Goal: Information Seeking & Learning: Find specific fact

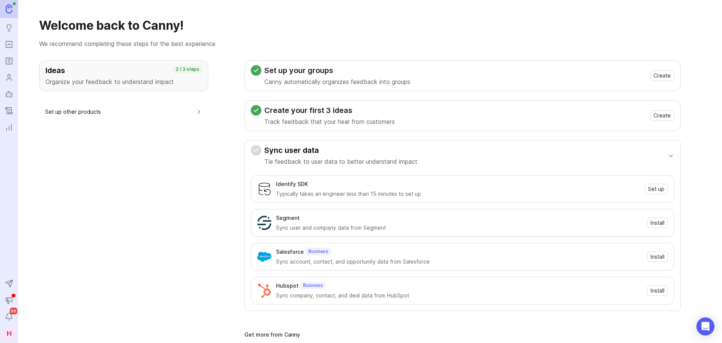
click at [9, 46] on icon "Portal" at bounding box center [9, 44] width 8 height 9
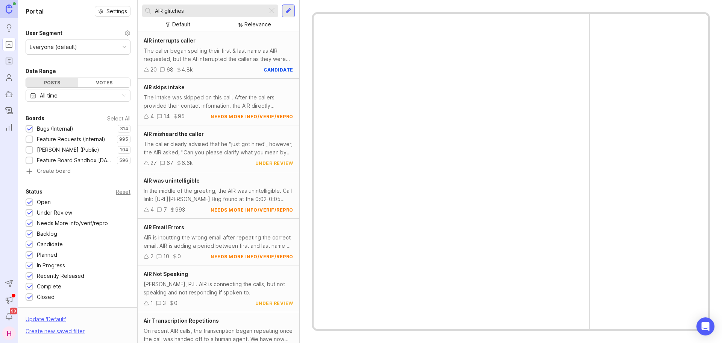
drag, startPoint x: 173, startPoint y: 15, endPoint x: 141, endPoint y: 17, distance: 31.6
click at [141, 17] on div "AIR glitches Default Relevance" at bounding box center [219, 16] width 162 height 32
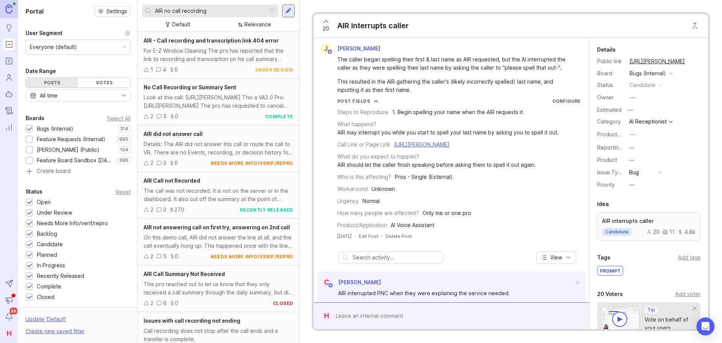
type input "AIR no call recording"
click at [220, 112] on div "No Call Recording or Summary Sent Look at this call: [URL][PERSON_NAME] This a …" at bounding box center [219, 102] width 162 height 47
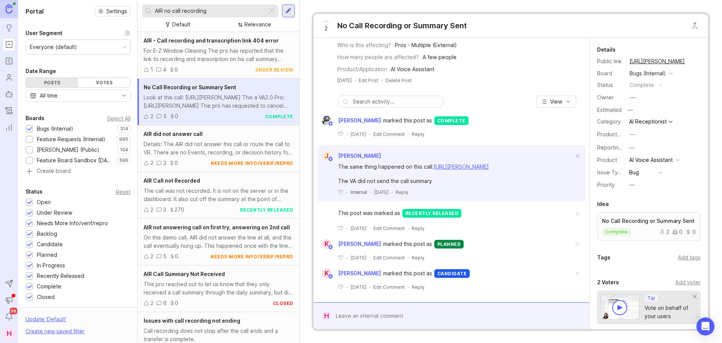
scroll to position [2, 0]
click at [204, 192] on div "The call was not recorded. It is not on the server or in the dashboard. It also…" at bounding box center [219, 193] width 150 height 17
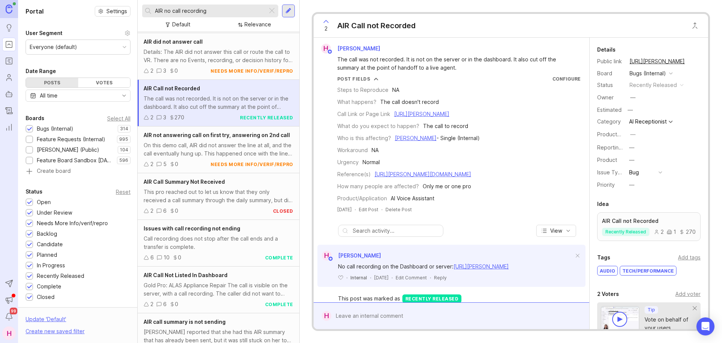
scroll to position [117, 0]
